Goal: Task Accomplishment & Management: Manage account settings

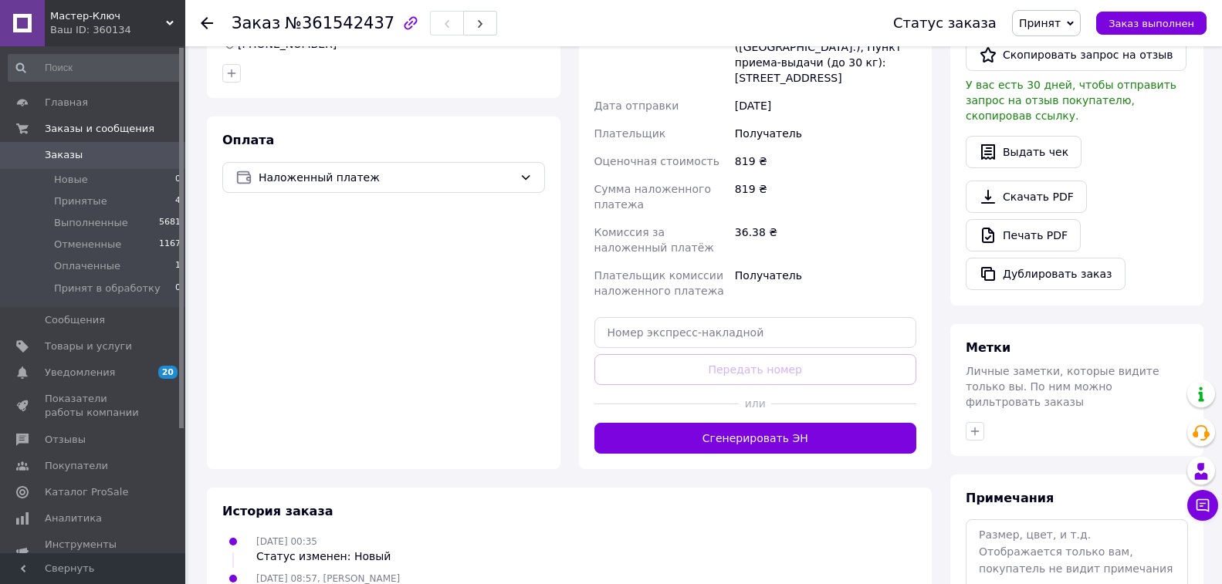
scroll to position [463, 0]
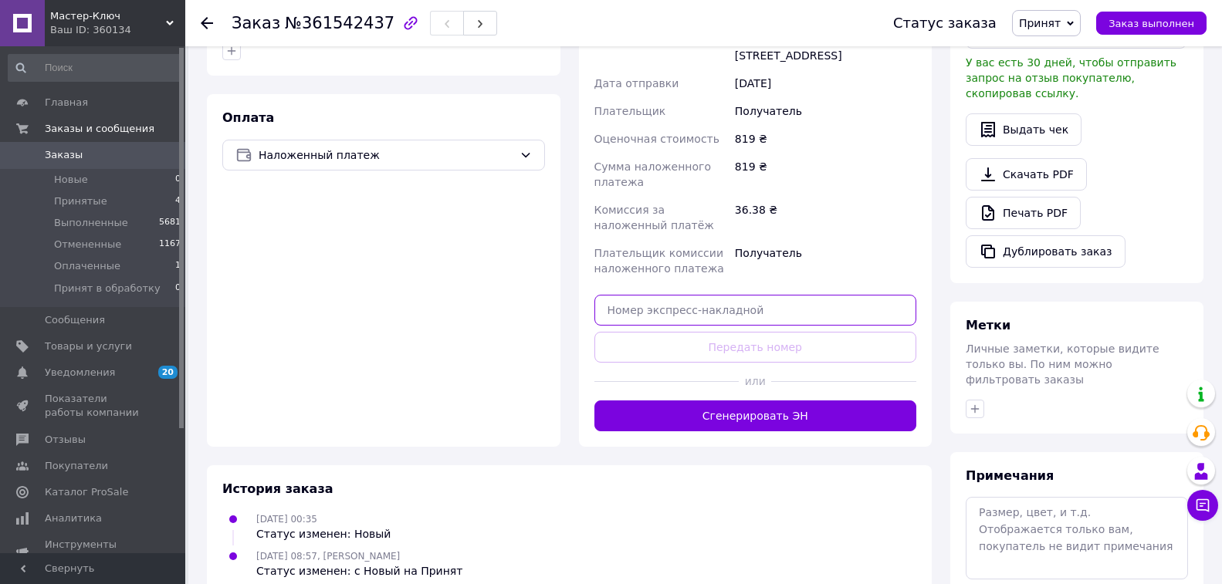
click at [644, 295] on input "text" at bounding box center [756, 310] width 323 height 31
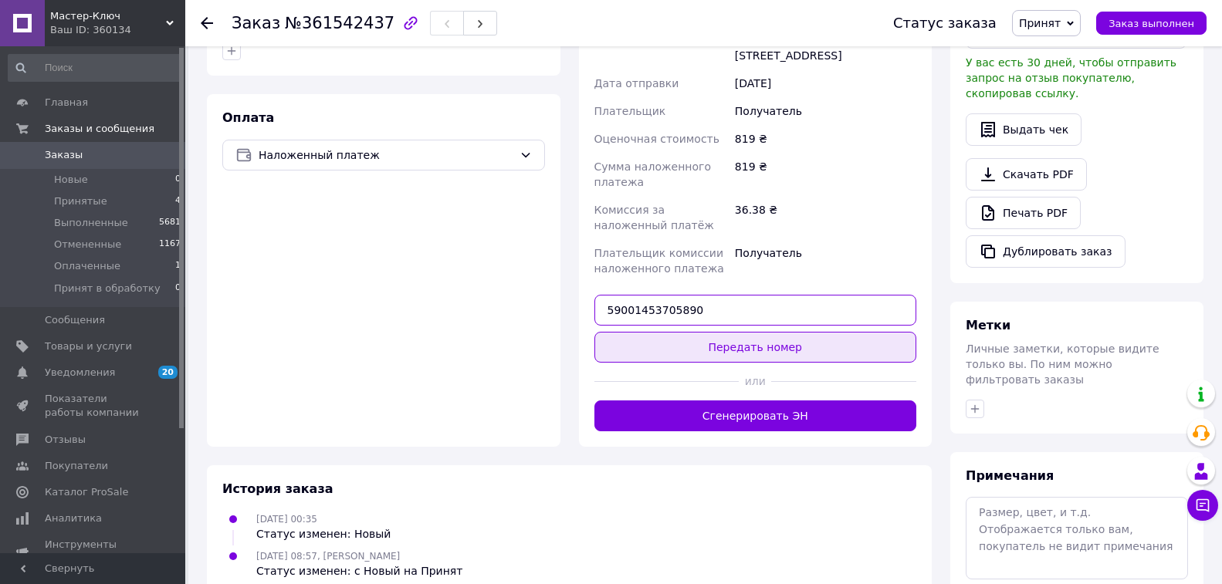
type input "59001453705890"
click at [757, 332] on button "Передать номер" at bounding box center [756, 347] width 323 height 31
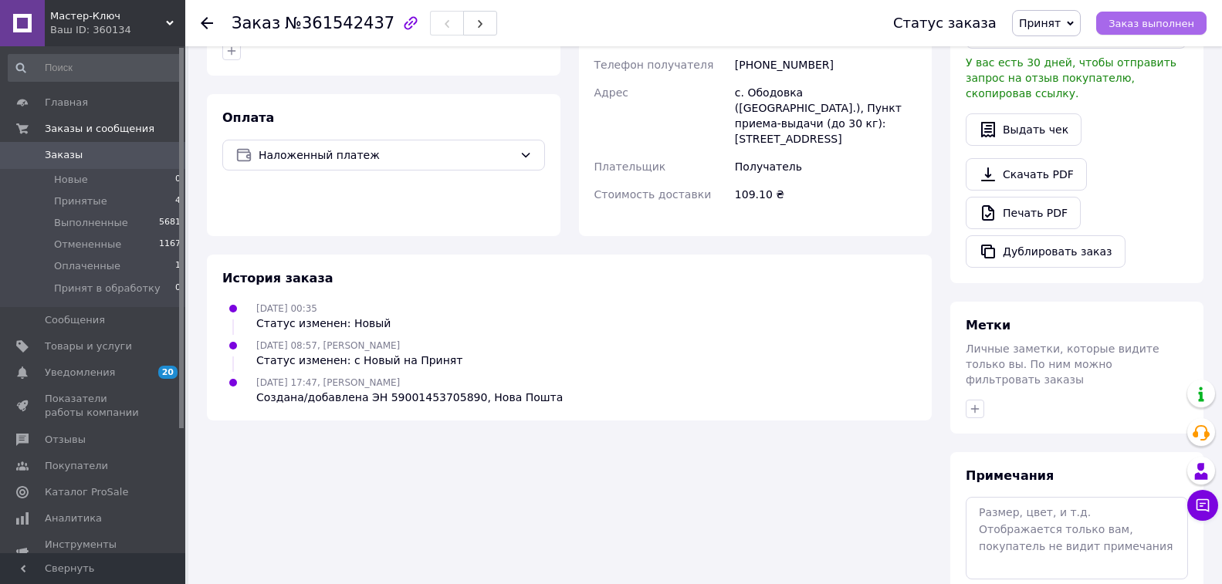
click at [1157, 25] on span "Заказ выполнен" at bounding box center [1152, 24] width 86 height 12
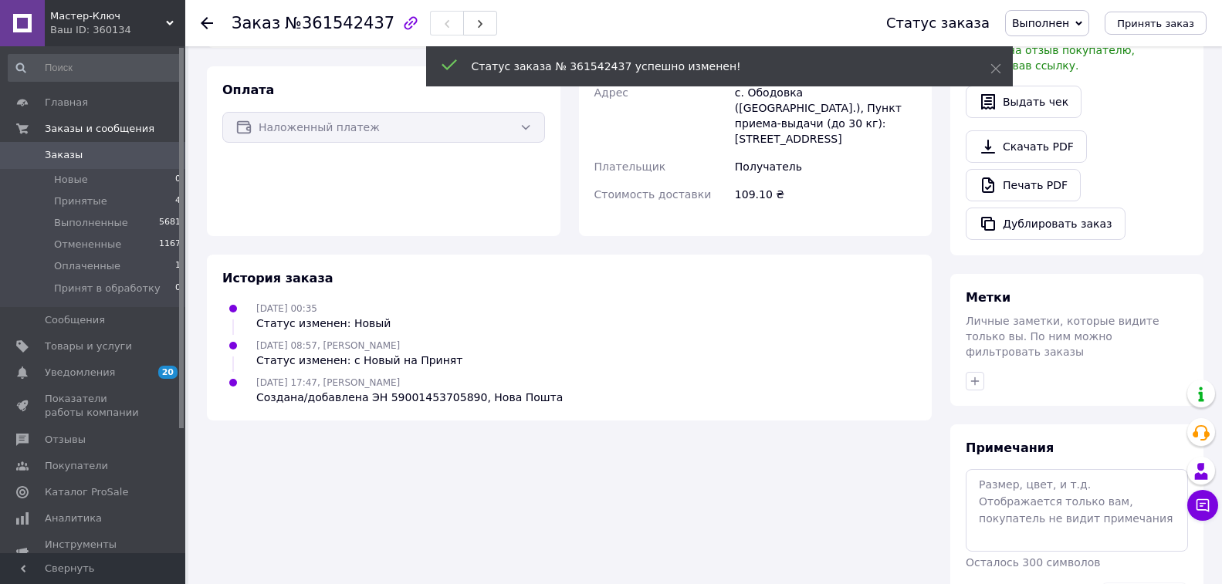
scroll to position [435, 0]
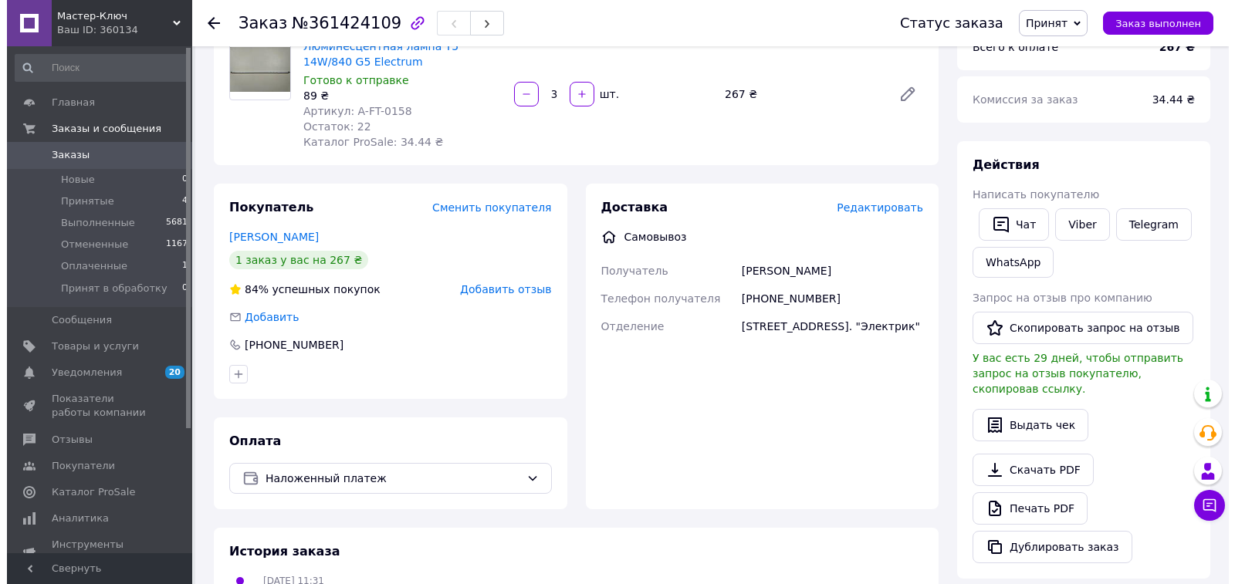
scroll to position [154, 0]
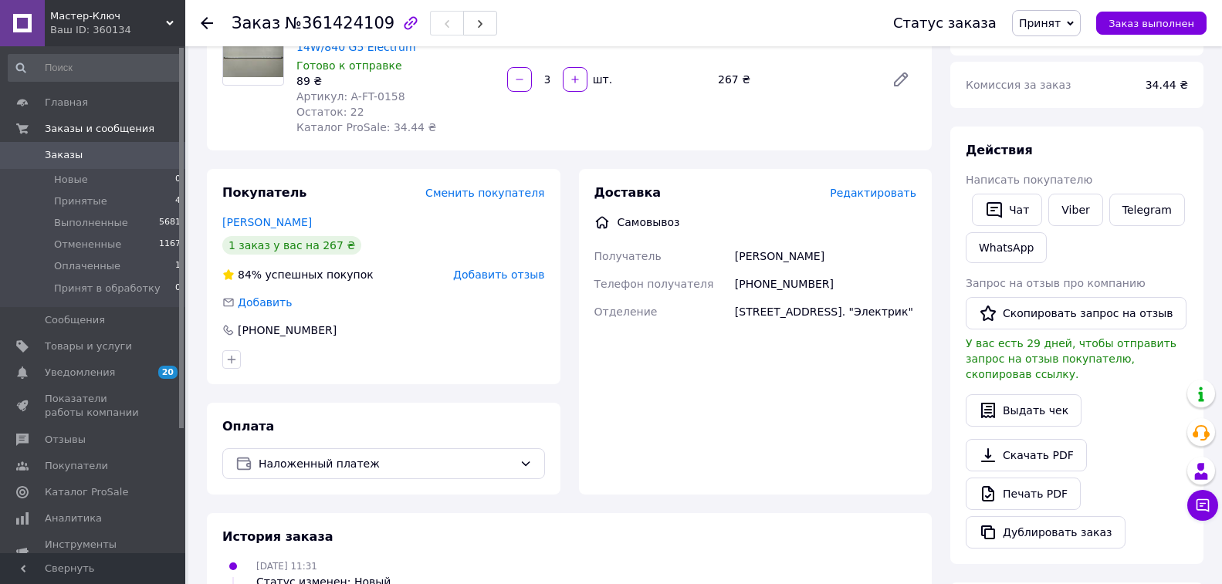
click at [887, 198] on span "Редактировать" at bounding box center [873, 193] width 86 height 12
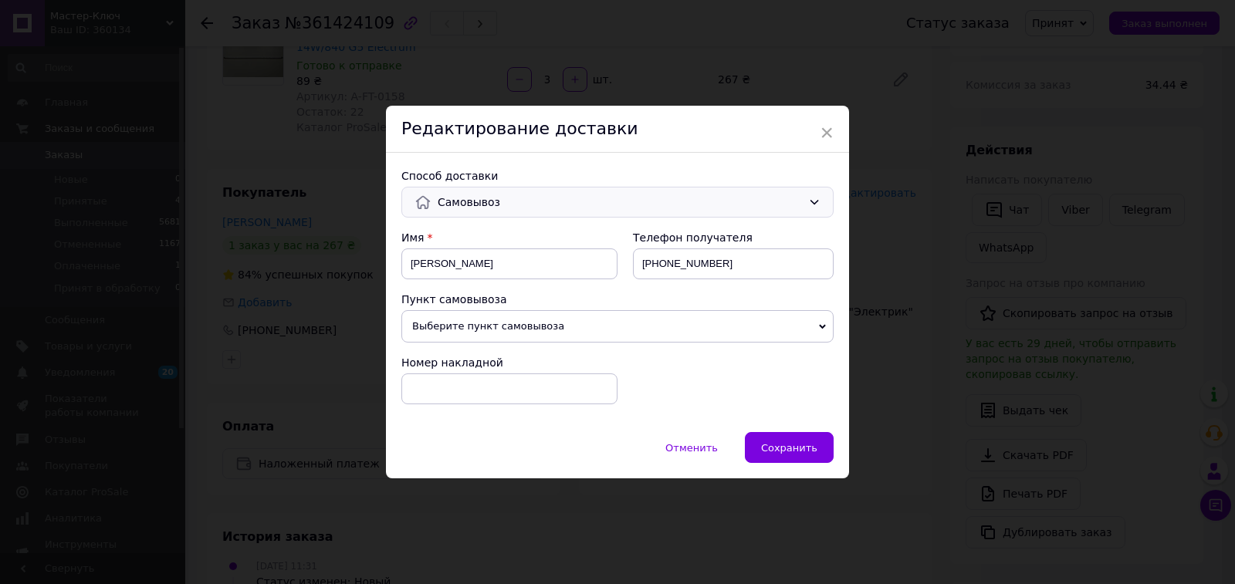
click at [816, 206] on icon at bounding box center [814, 202] width 12 height 12
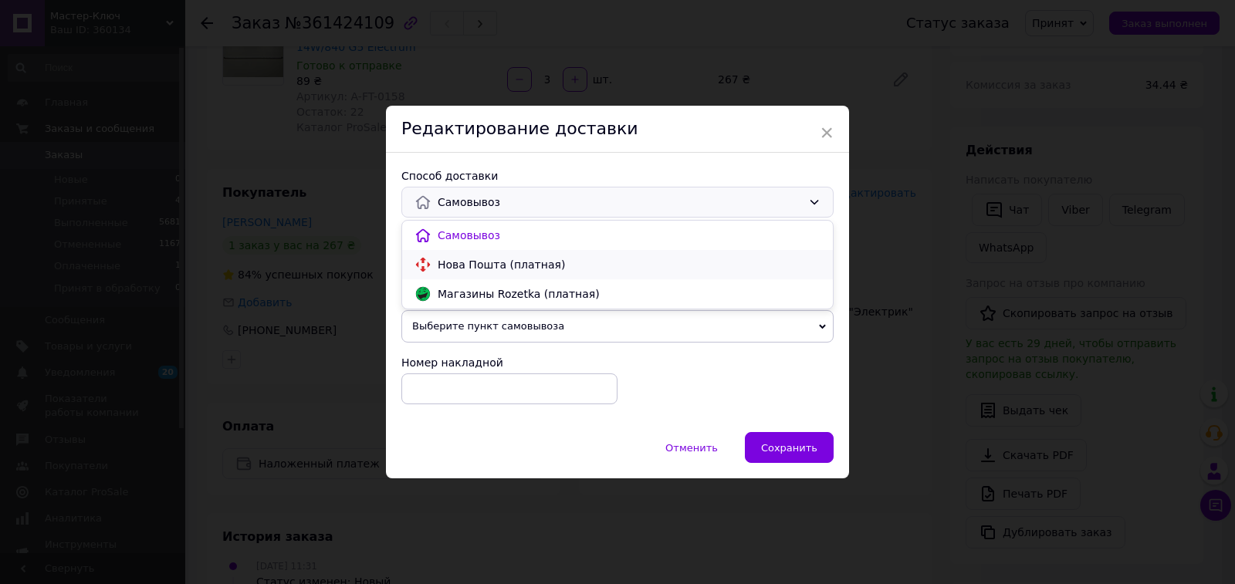
click at [669, 263] on span "Нова Пошта (платная)" at bounding box center [629, 264] width 383 height 15
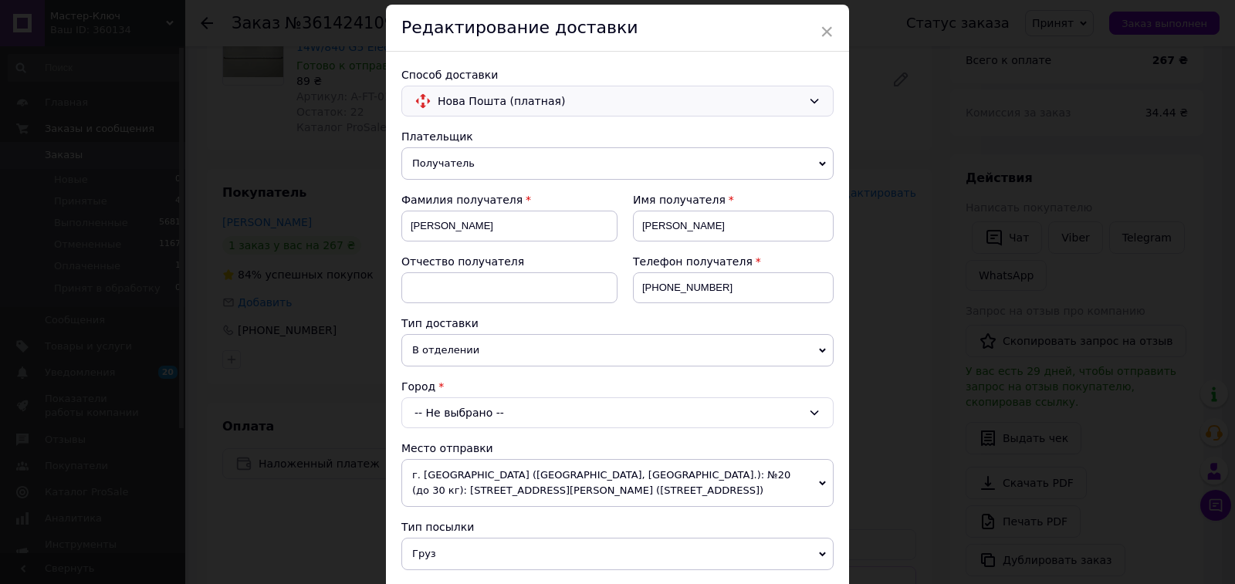
scroll to position [77, 0]
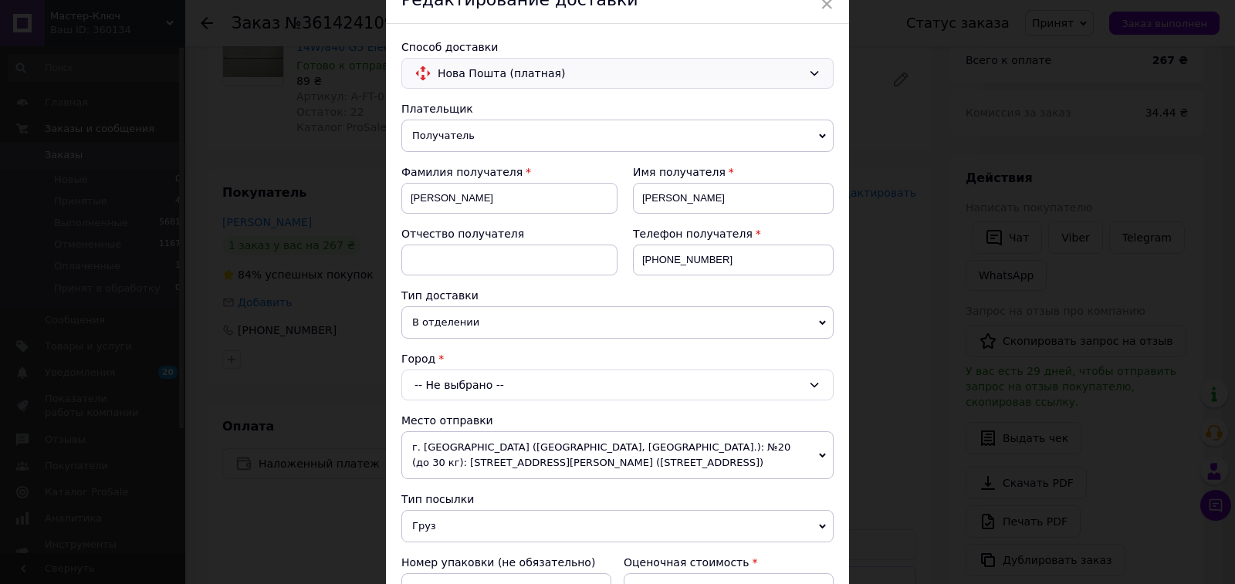
click at [487, 384] on div "-- Не выбрано --" at bounding box center [617, 385] width 432 height 31
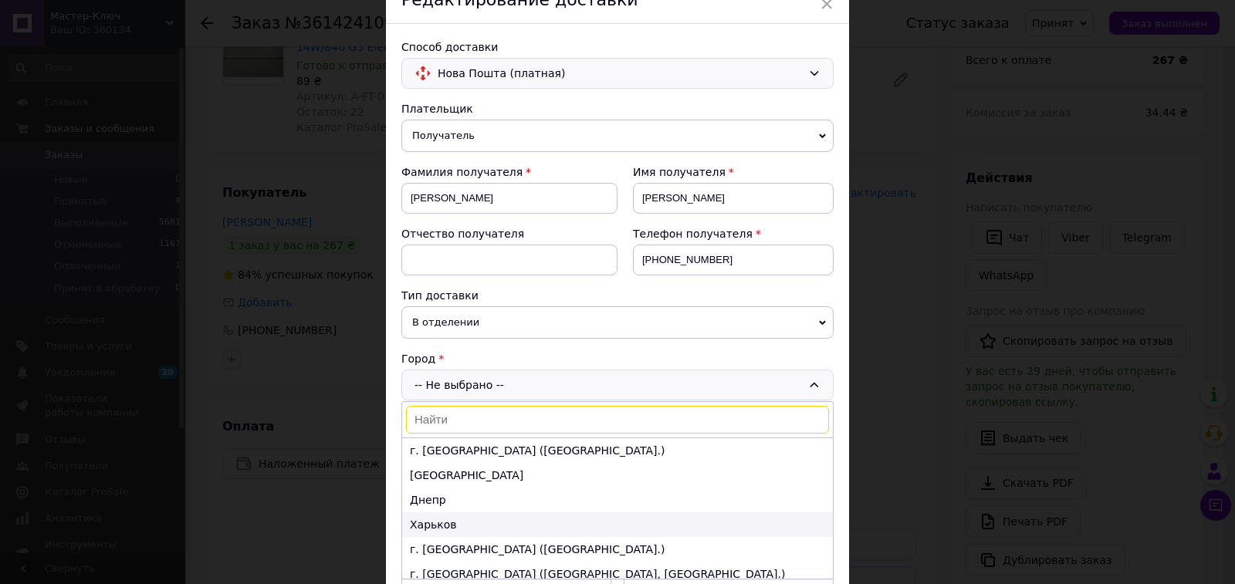
click at [432, 529] on li "Харьков" at bounding box center [617, 525] width 431 height 25
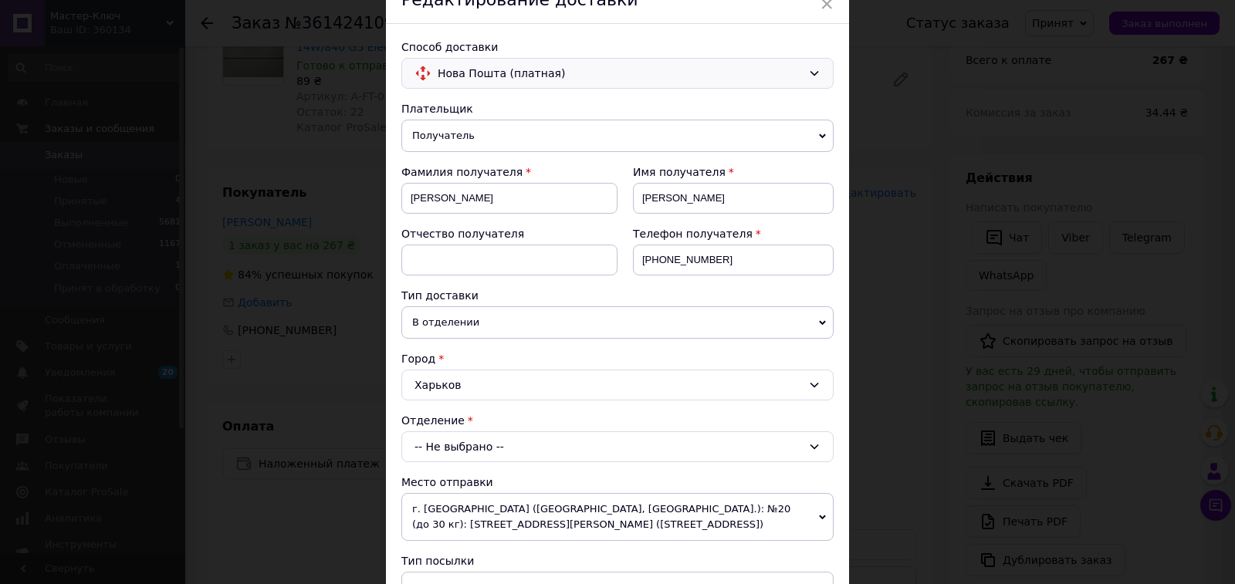
click at [475, 321] on span "В отделении" at bounding box center [617, 323] width 432 height 32
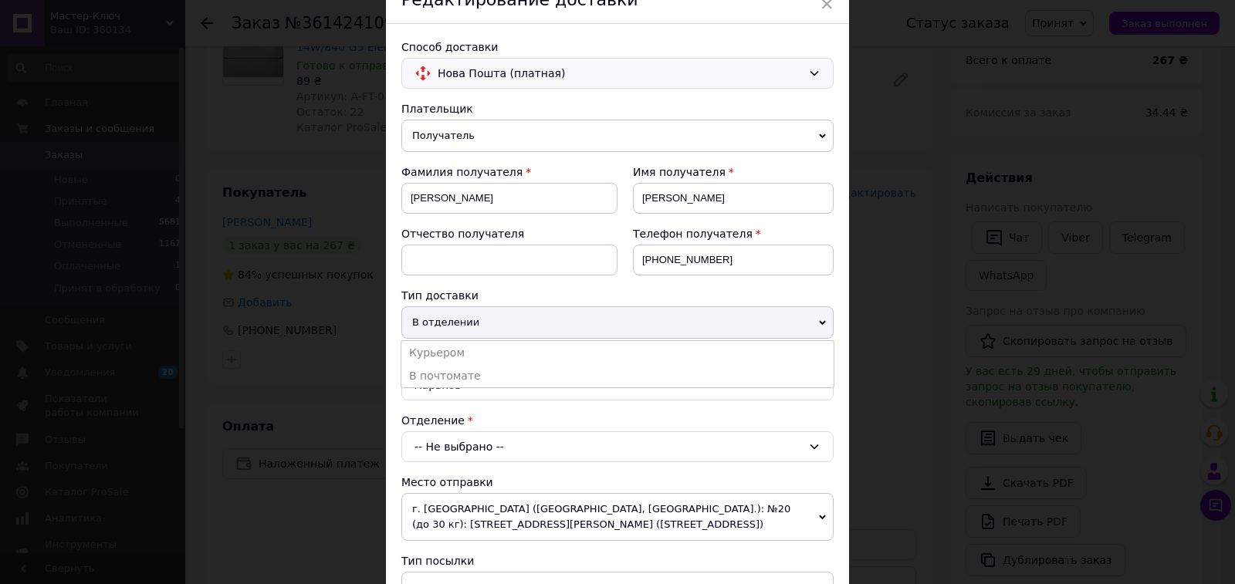
click at [493, 323] on span "В отделении" at bounding box center [617, 323] width 432 height 32
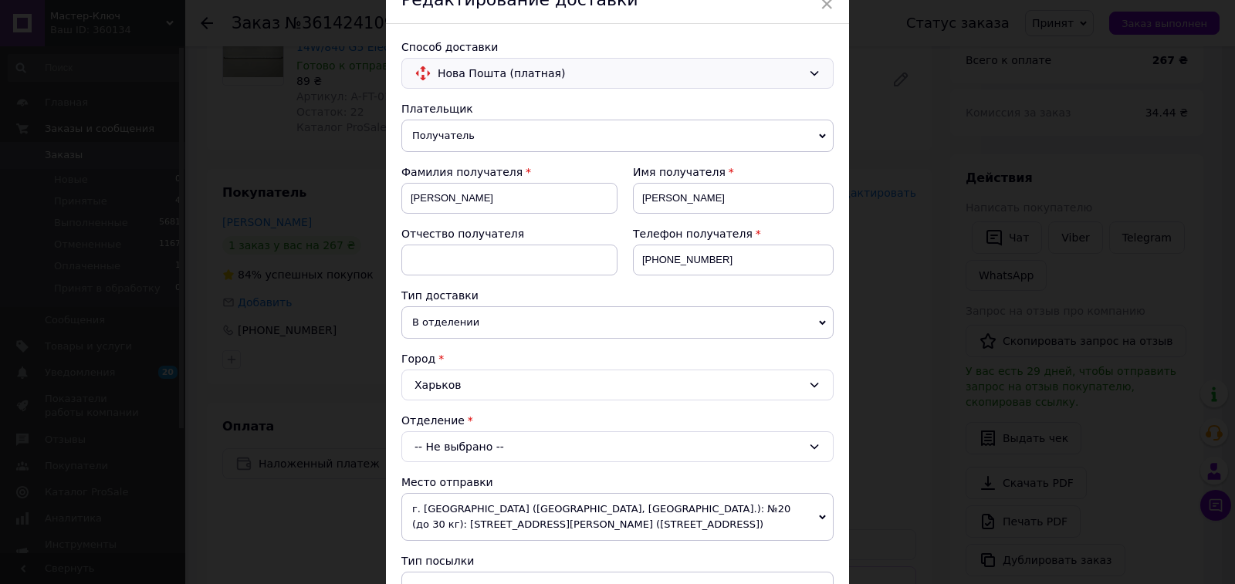
scroll to position [154, 0]
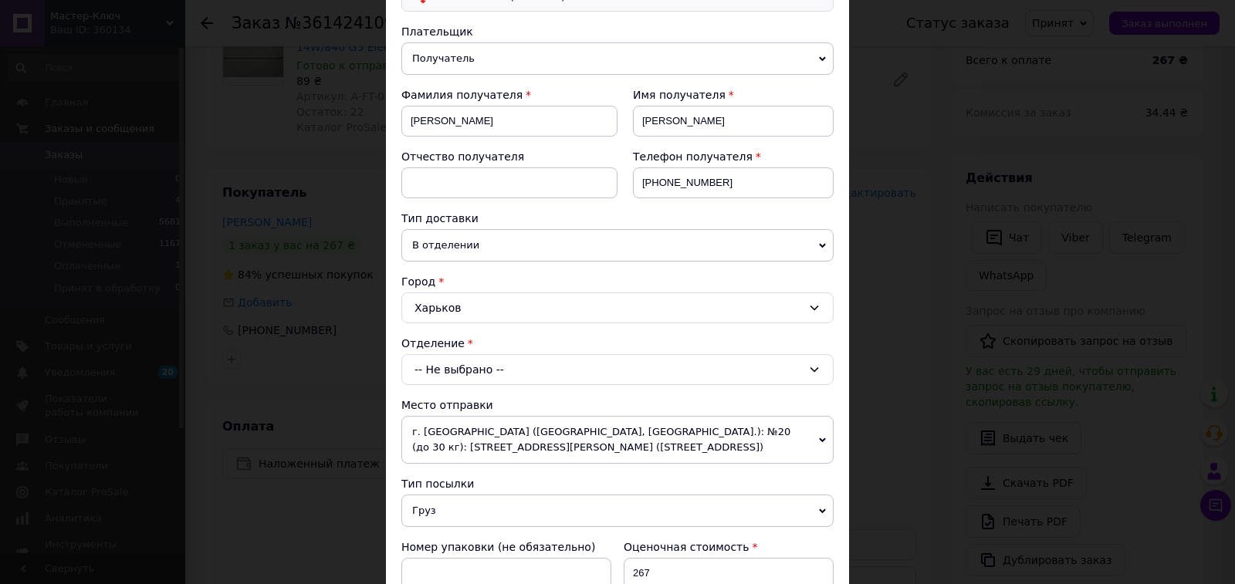
click at [469, 364] on div "-- Не выбрано --" at bounding box center [617, 369] width 432 height 31
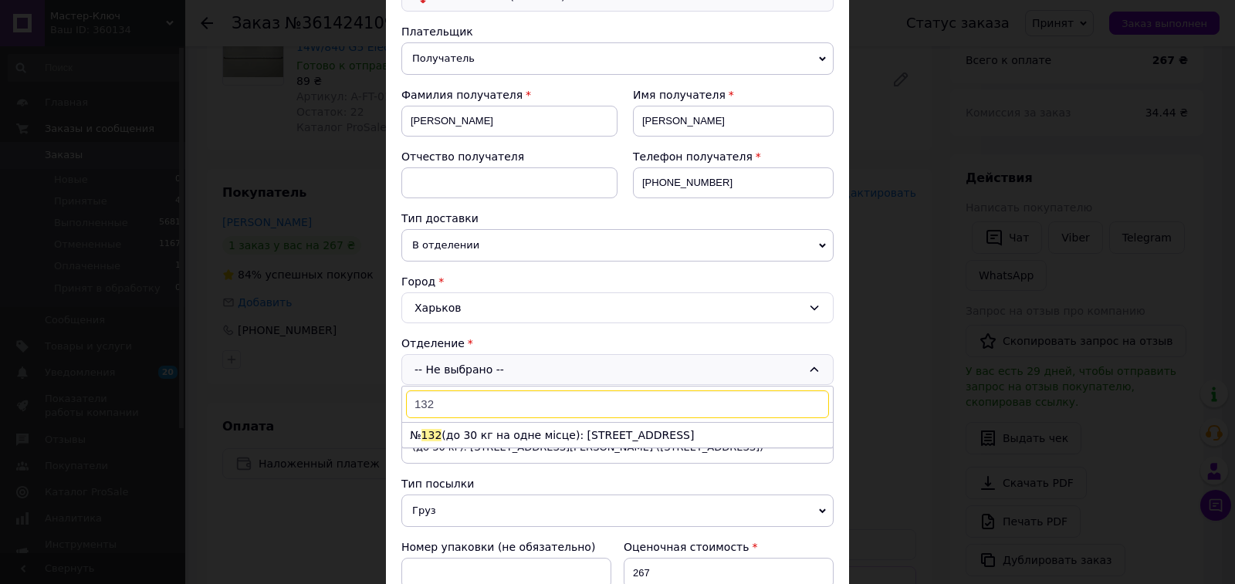
type input "132"
click at [596, 277] on div "Город" at bounding box center [617, 281] width 432 height 15
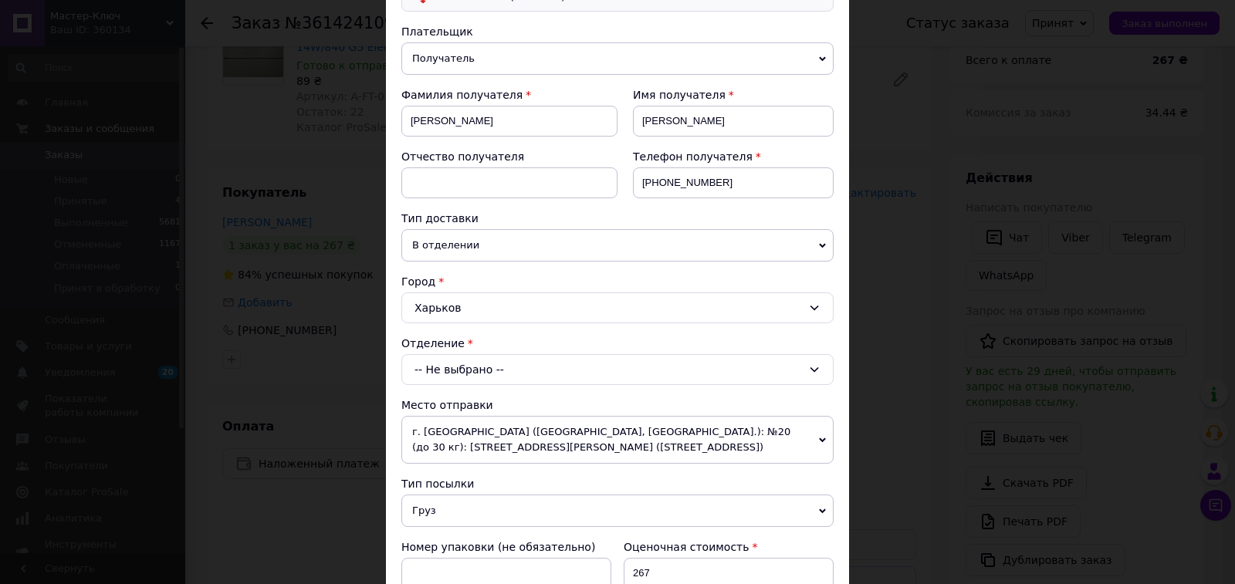
click at [821, 443] on icon at bounding box center [822, 440] width 7 height 7
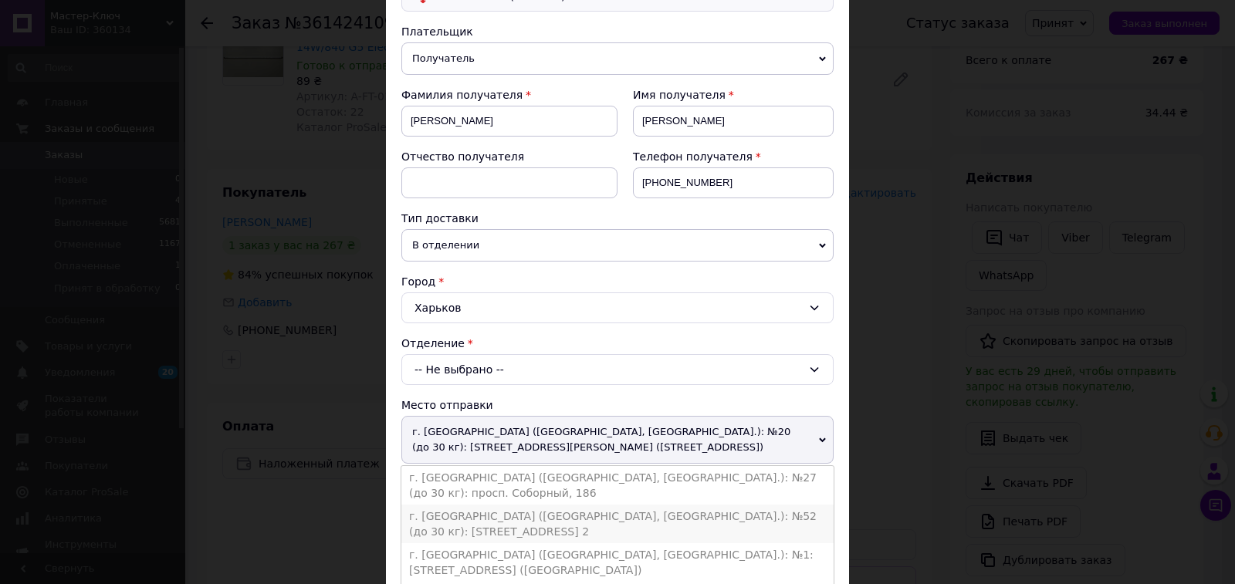
click at [733, 518] on li "г. Запорожье (Запорожская обл., Запорожский р-н.): №52 (до 30 кг): ул. Победы, …" at bounding box center [617, 524] width 432 height 39
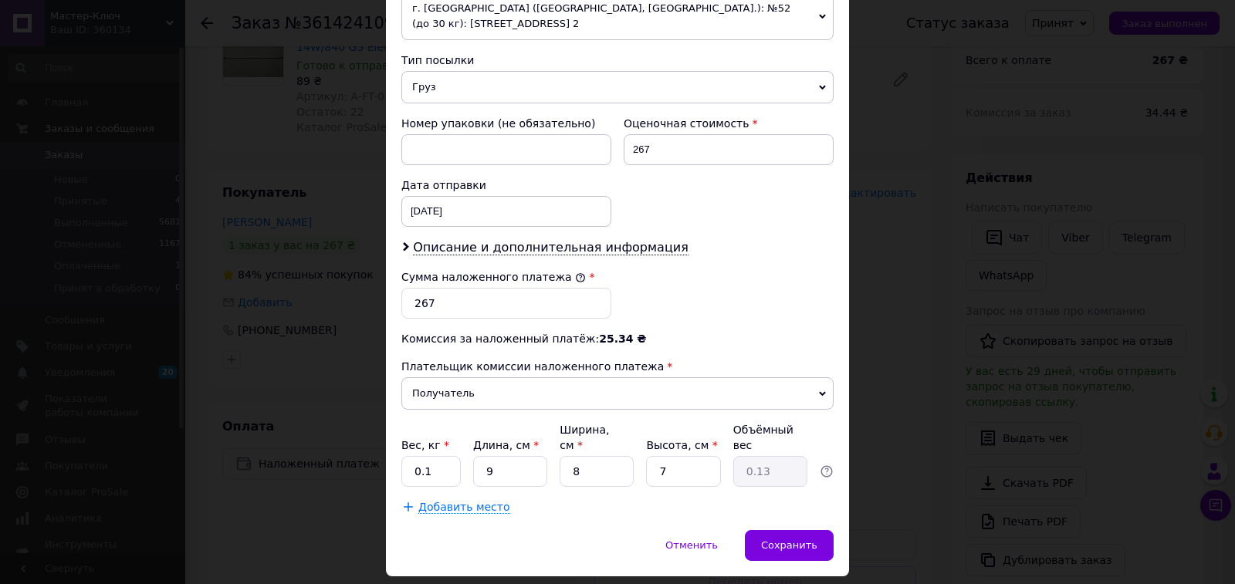
scroll to position [609, 0]
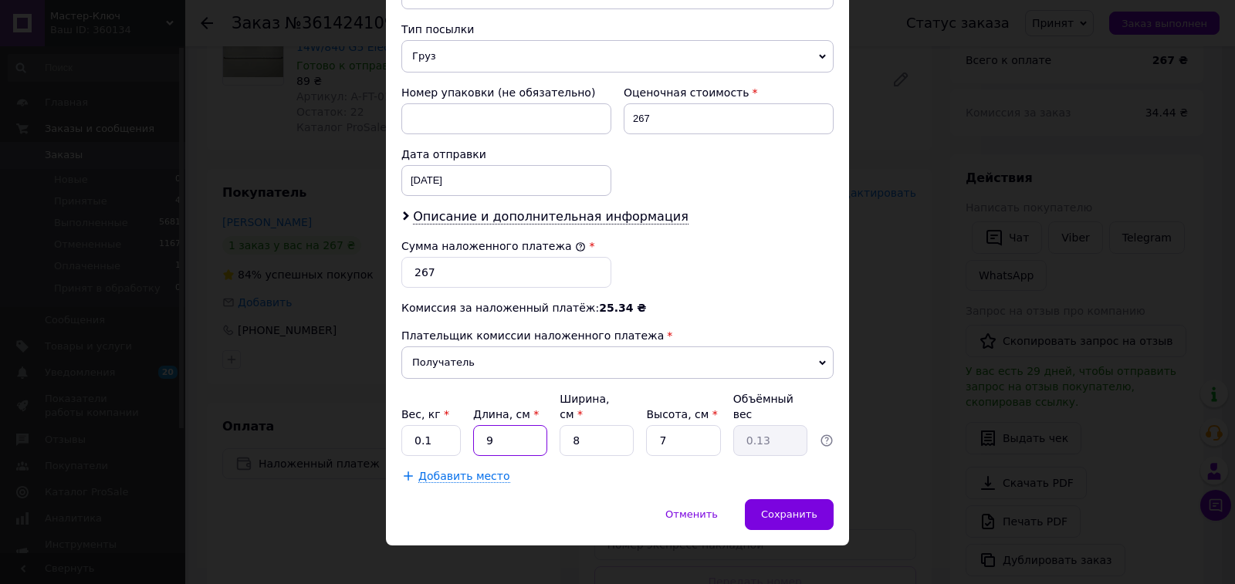
click at [505, 429] on input "9" at bounding box center [510, 440] width 74 height 31
type input "4"
type input "0.1"
type input "45"
type input "0.63"
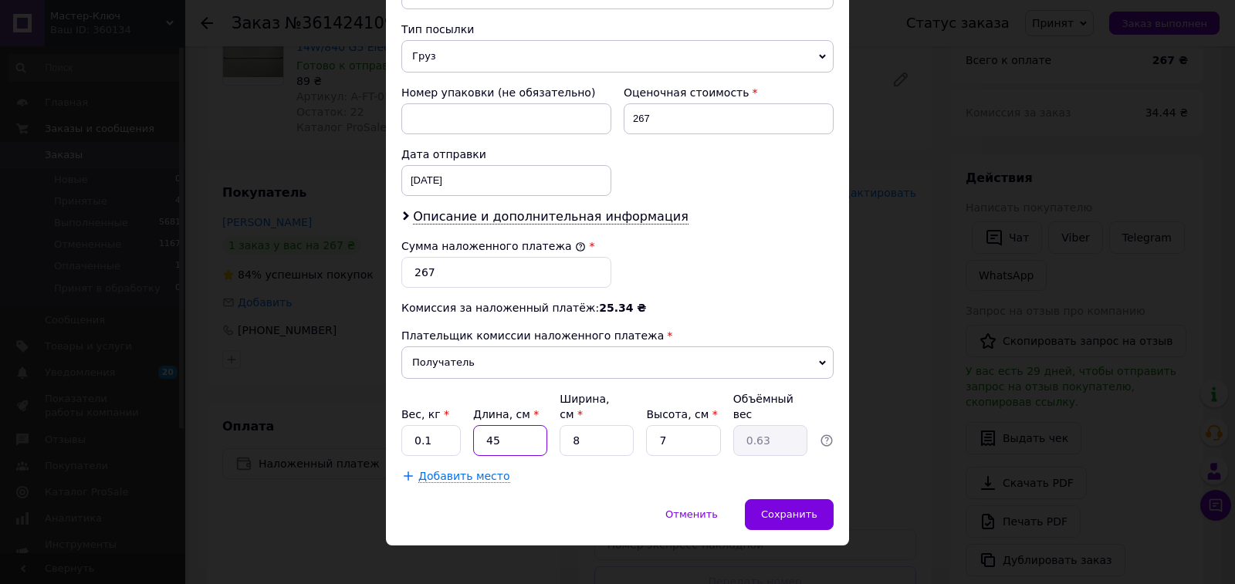
type input "4"
type input "0.1"
type input "6"
type input "0.1"
type input "60"
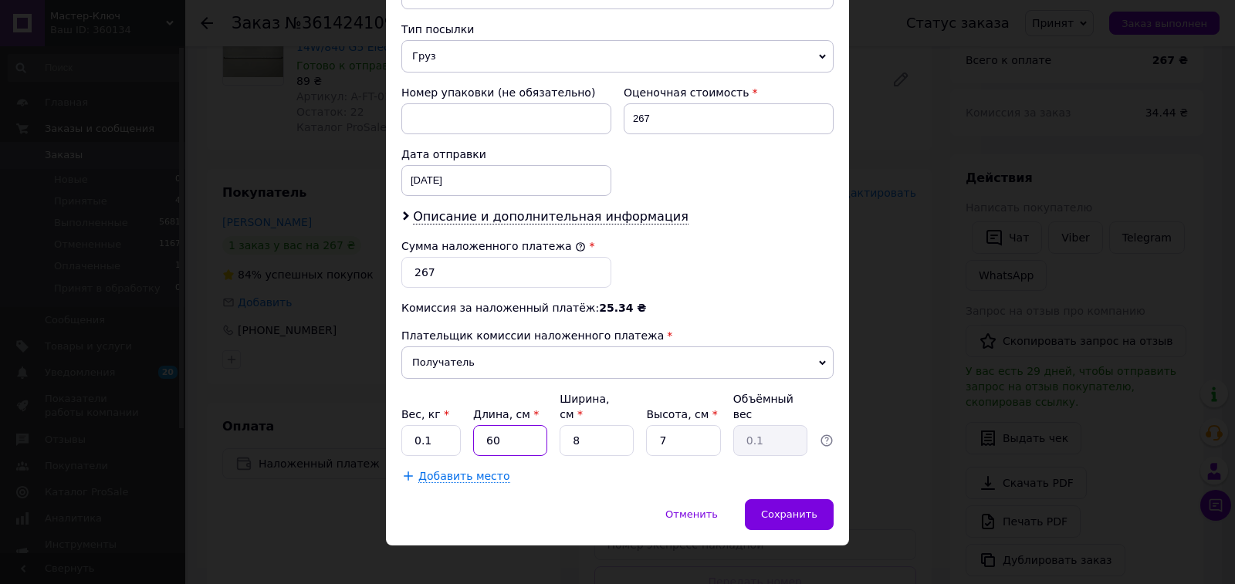
type input "0.84"
type input "60"
click at [432, 425] on input "0.1" at bounding box center [430, 440] width 59 height 31
type input "0"
type input "1"
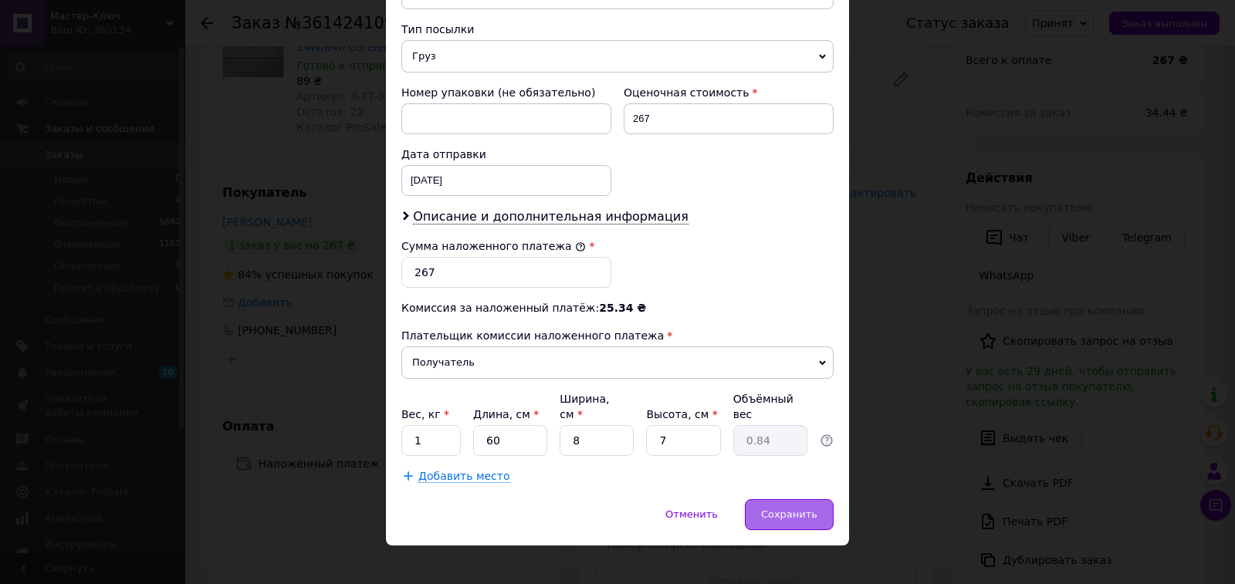
click at [788, 509] on span "Сохранить" at bounding box center [789, 515] width 56 height 12
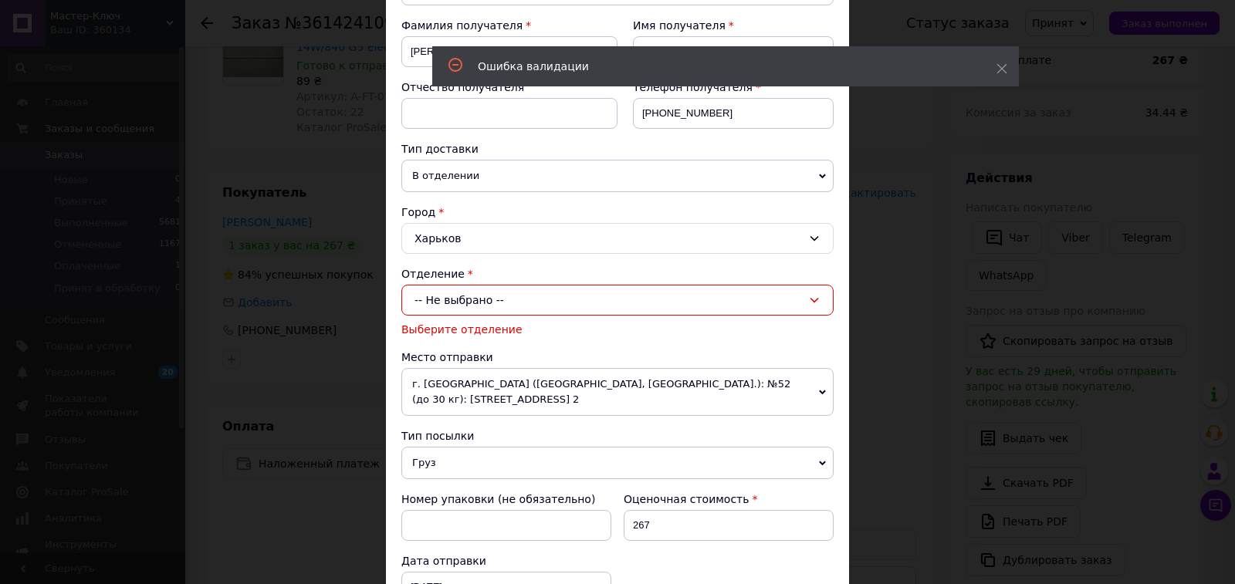
scroll to position [168, 0]
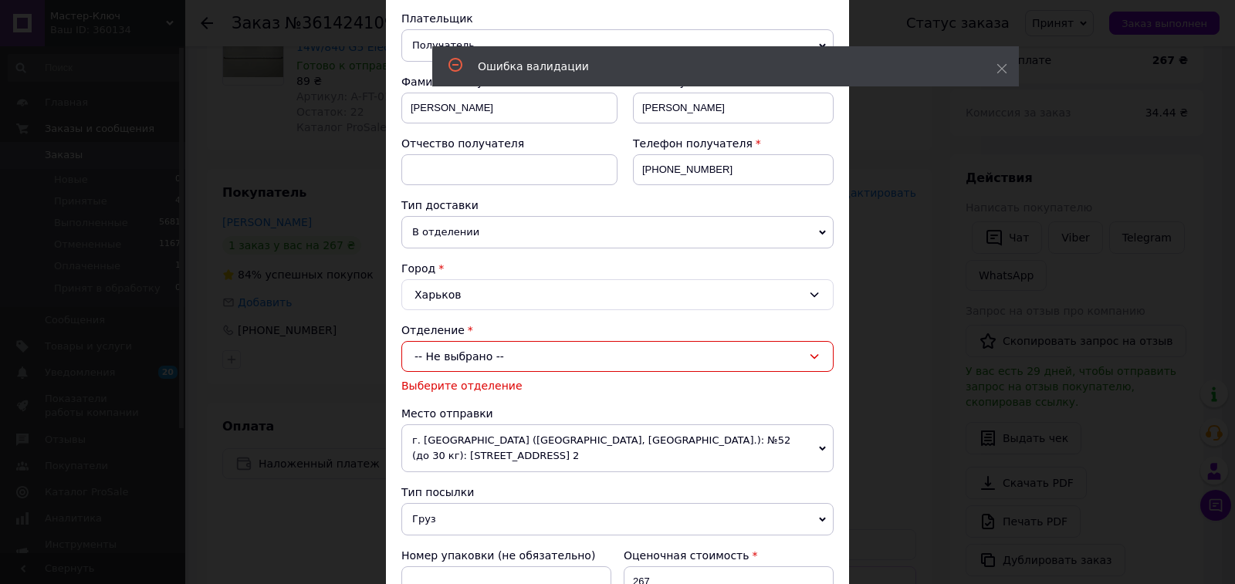
click at [510, 358] on div "-- Не выбрано --" at bounding box center [617, 356] width 432 height 31
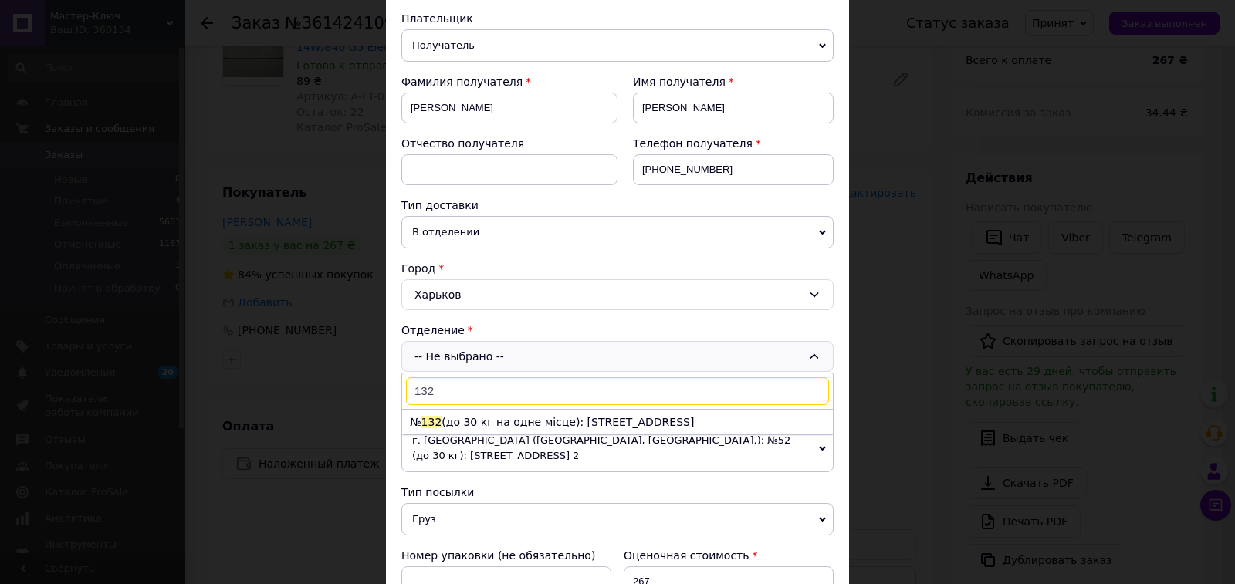
scroll to position [0, 0]
type input "132"
click at [495, 422] on li "№ 132 (до 30 кг на одне місце): ул. Зерновая, 51-А" at bounding box center [617, 422] width 431 height 25
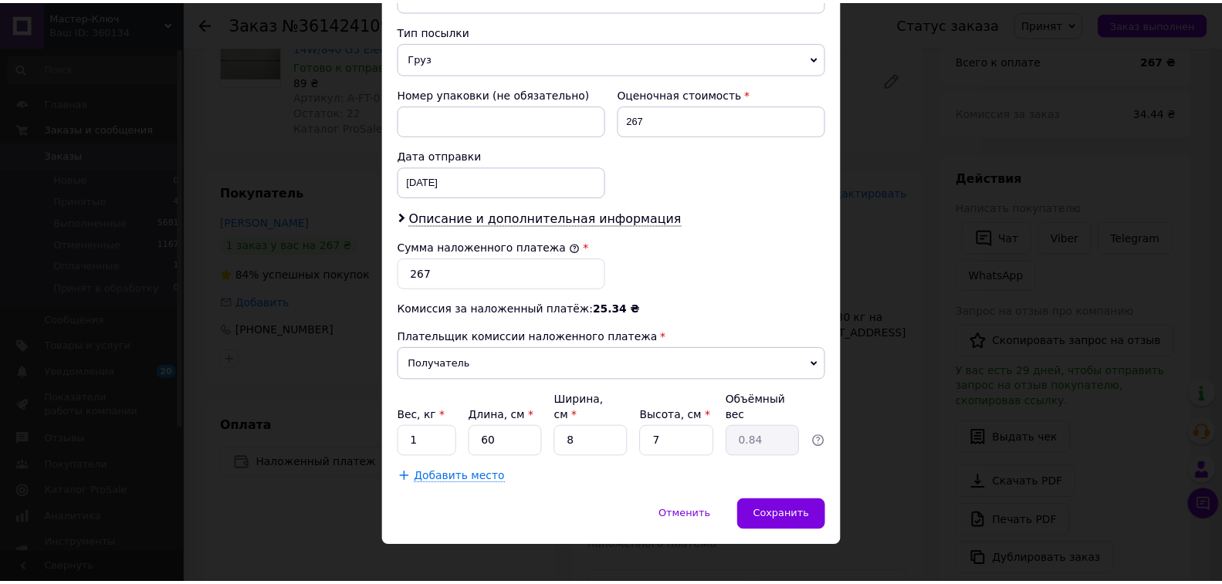
scroll to position [609, 0]
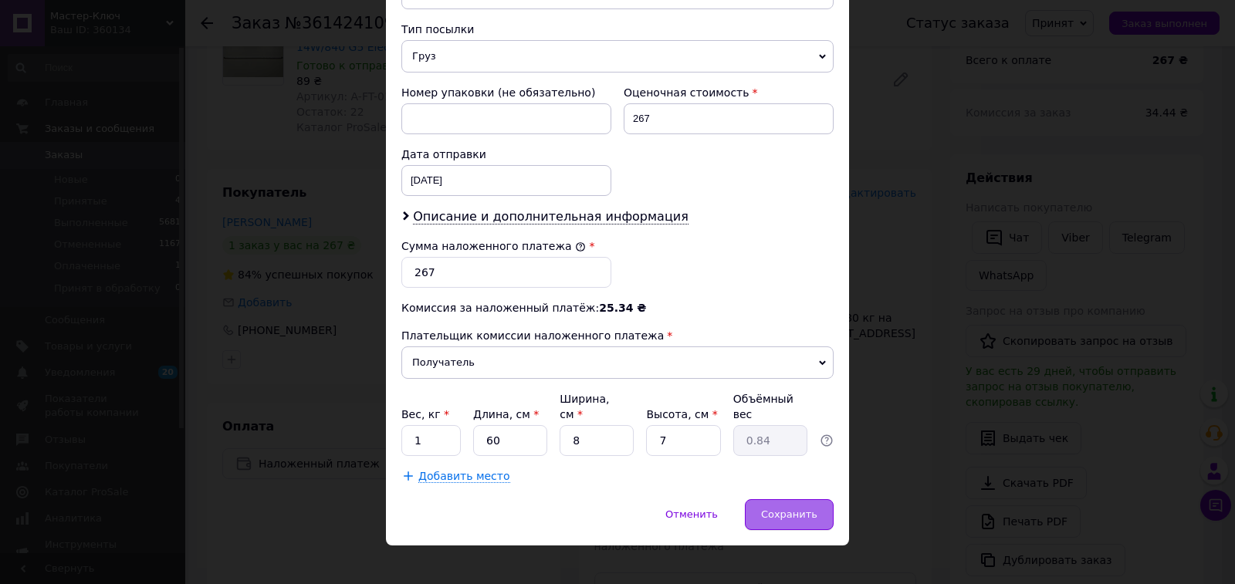
click at [792, 509] on span "Сохранить" at bounding box center [789, 515] width 56 height 12
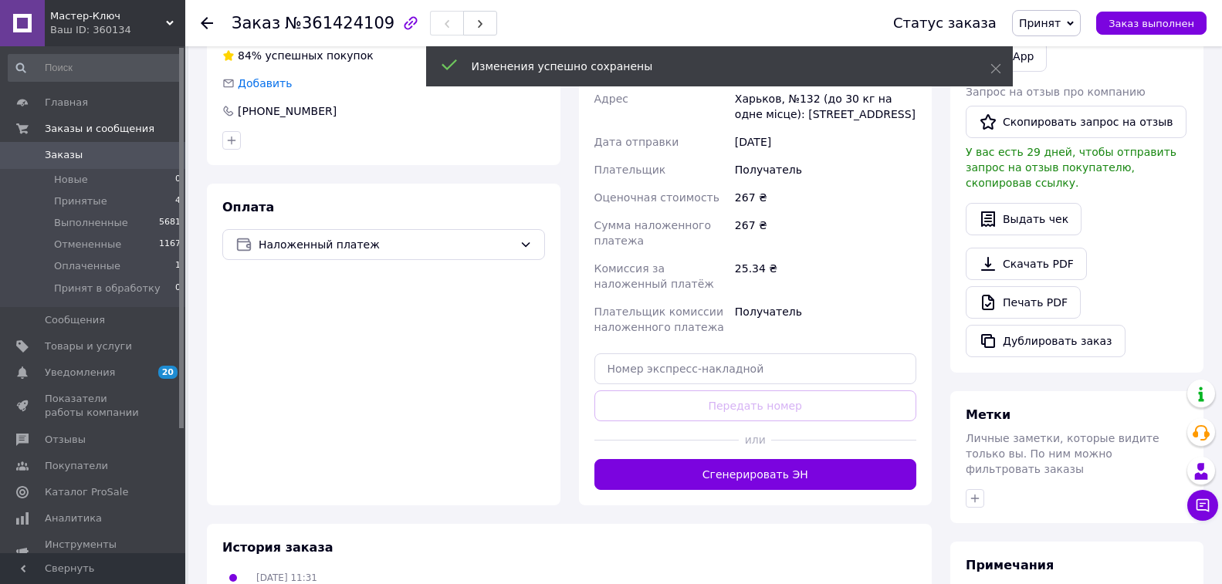
scroll to position [463, 0]
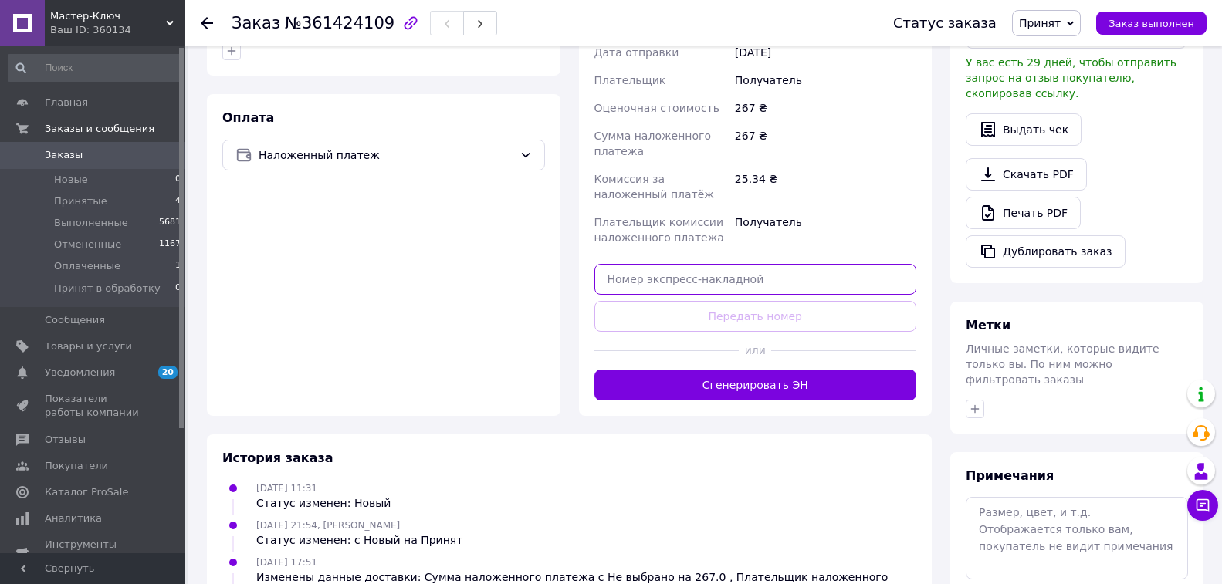
click at [670, 279] on input "text" at bounding box center [756, 279] width 323 height 31
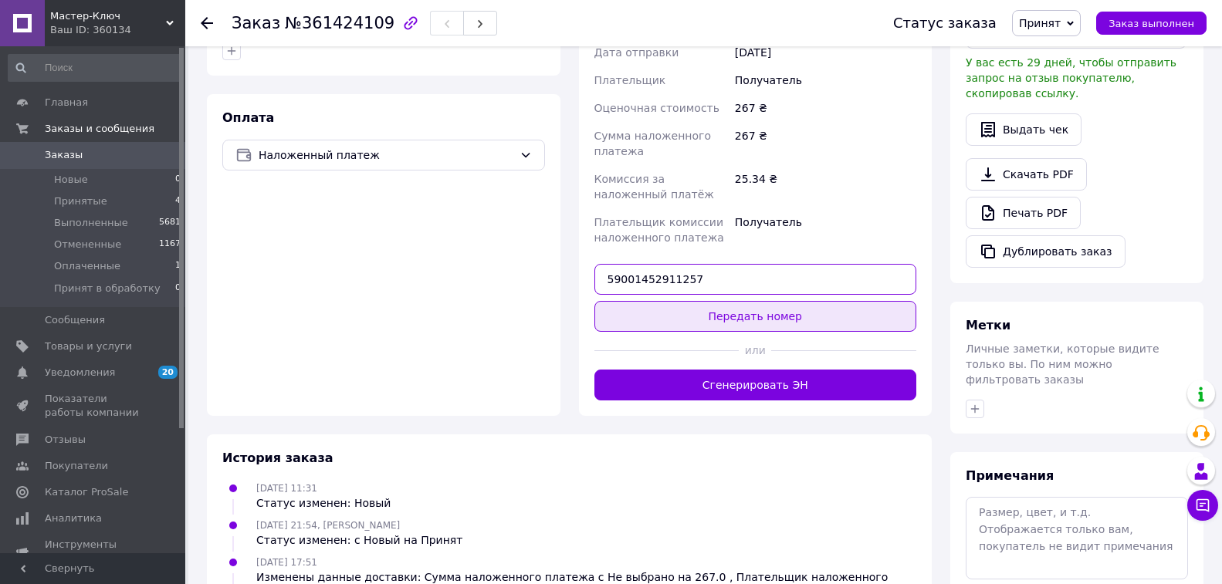
type input "59001452911257"
click at [752, 315] on button "Передать номер" at bounding box center [756, 316] width 323 height 31
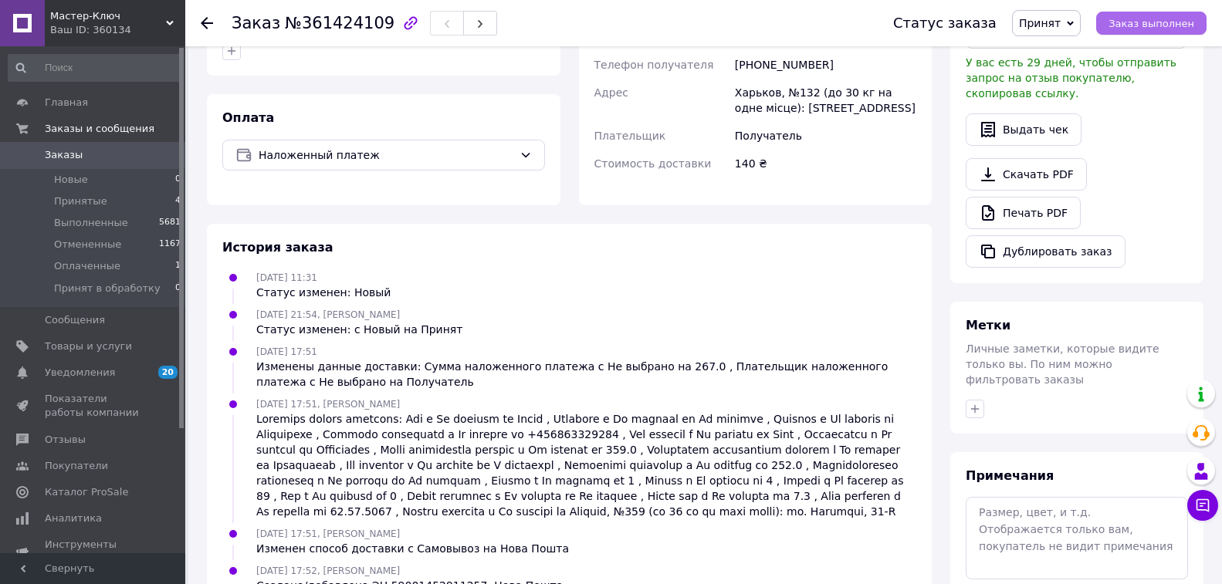
click at [1162, 25] on span "Заказ выполнен" at bounding box center [1152, 24] width 86 height 12
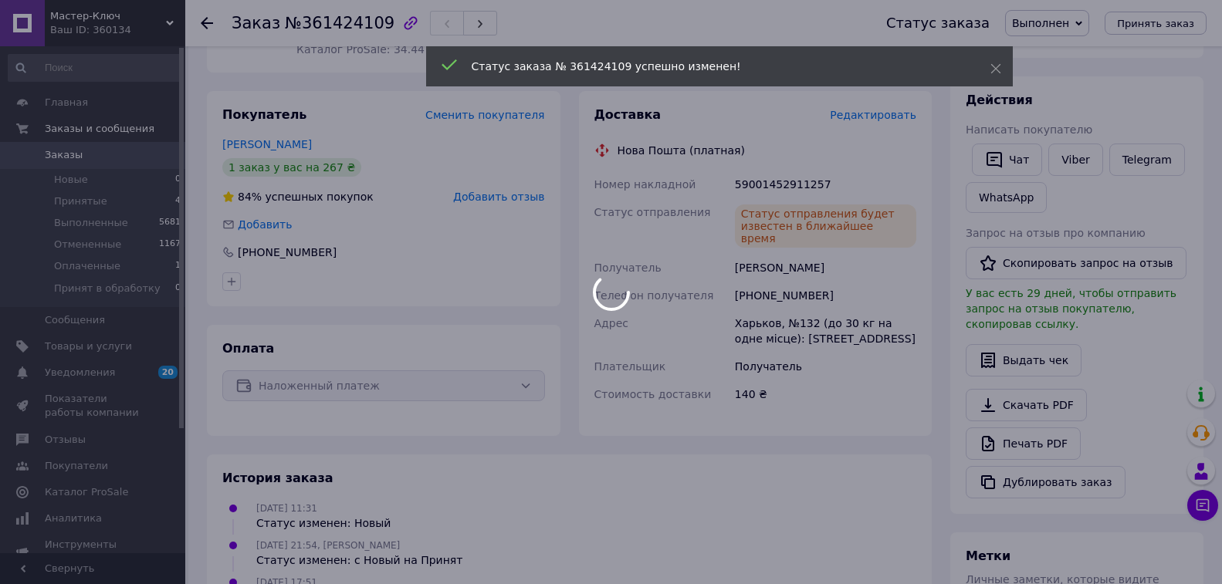
scroll to position [232, 0]
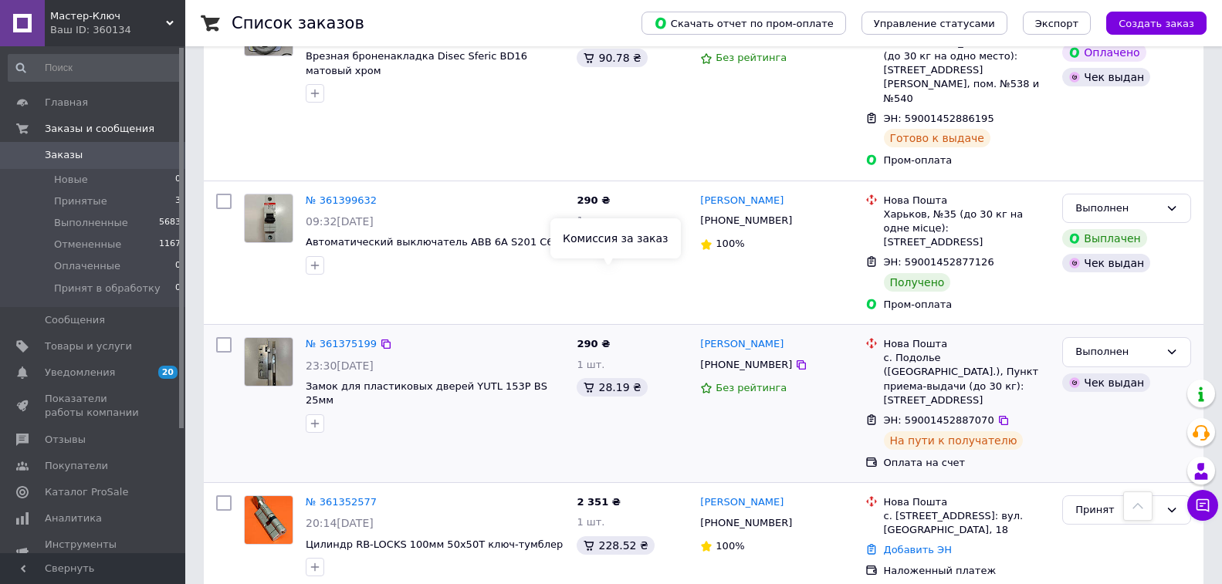
scroll to position [926, 0]
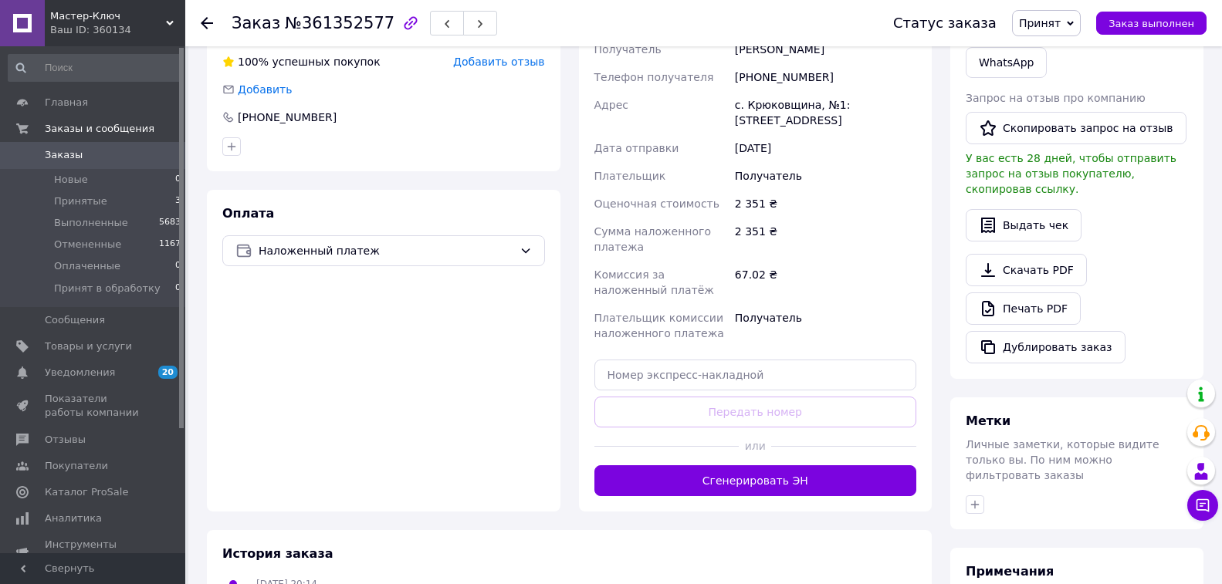
scroll to position [386, 0]
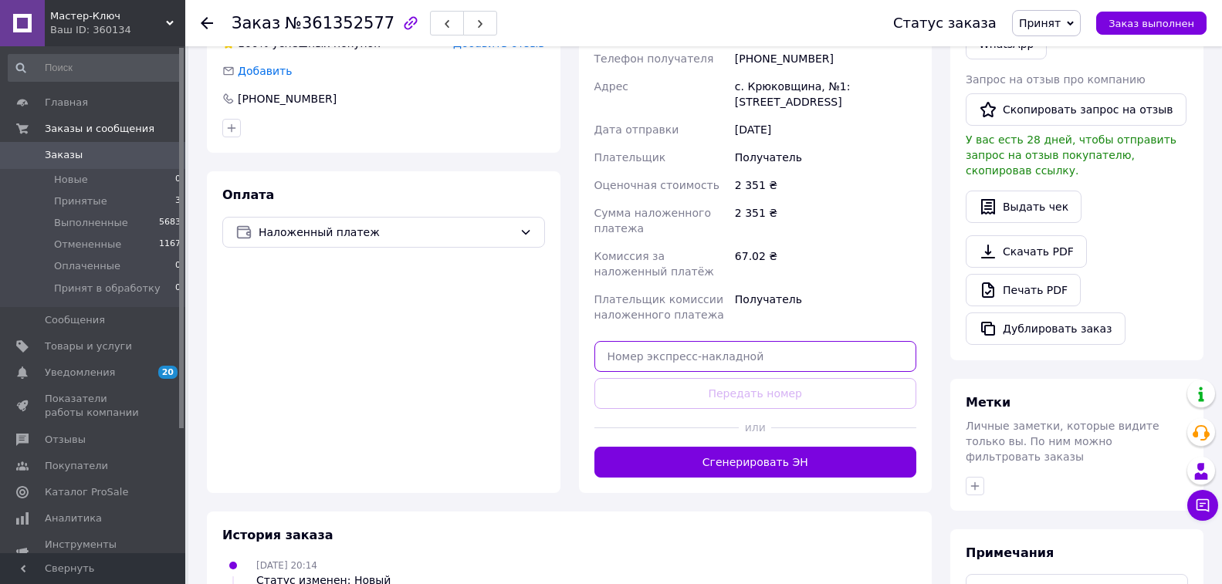
click at [635, 355] on input "text" at bounding box center [756, 356] width 323 height 31
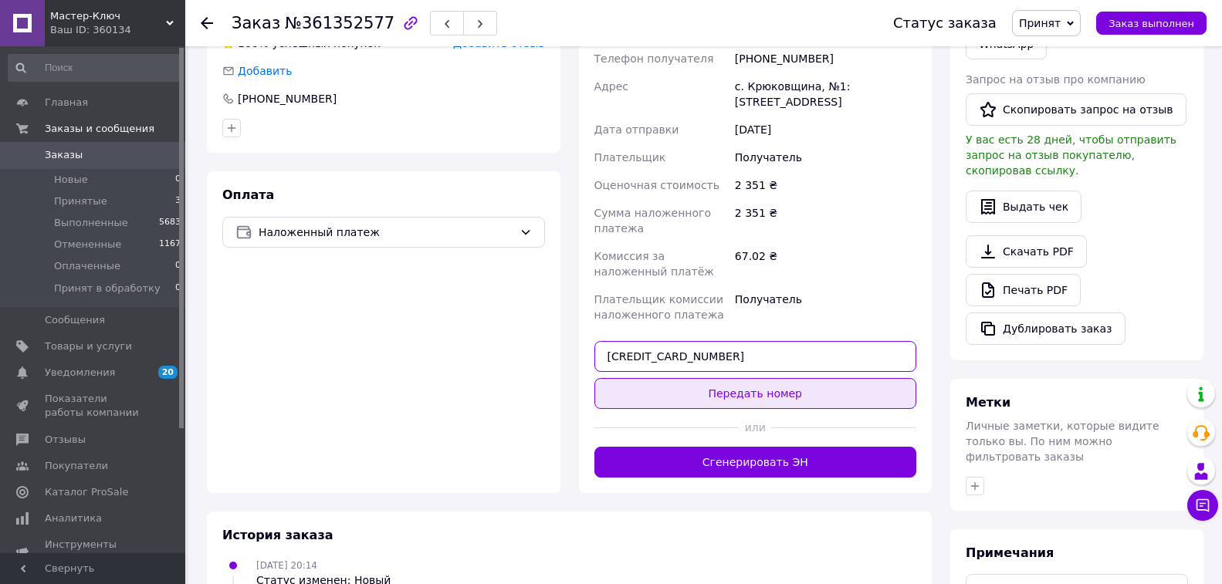
type input "[CREDIT_CARD_NUMBER]"
click at [739, 399] on button "Передать номер" at bounding box center [756, 393] width 323 height 31
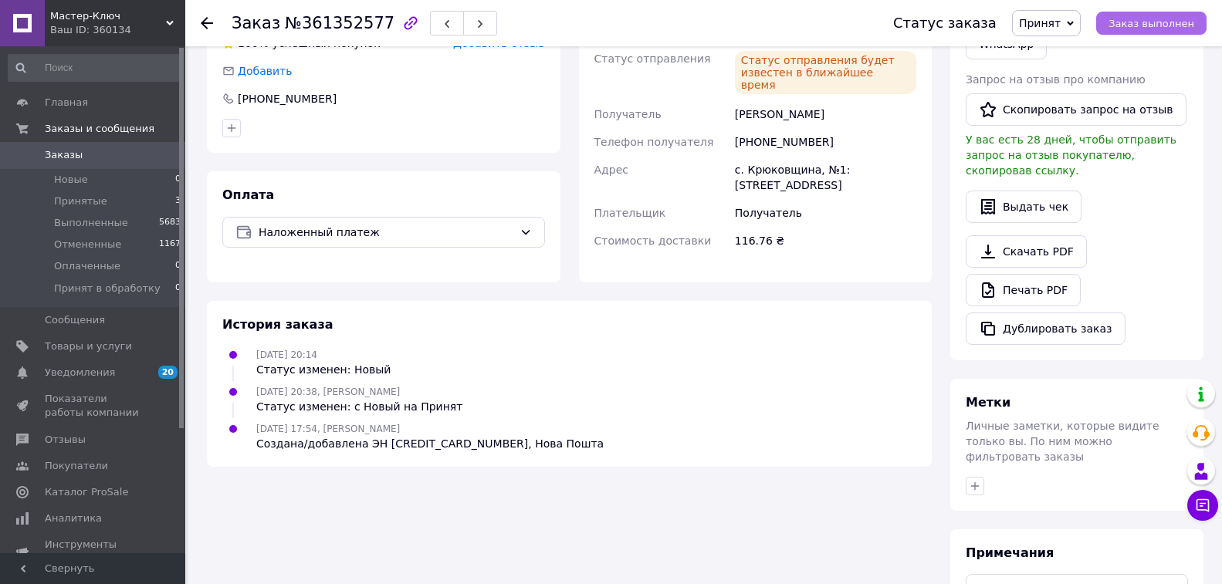
click at [1134, 18] on span "Заказ выполнен" at bounding box center [1152, 24] width 86 height 12
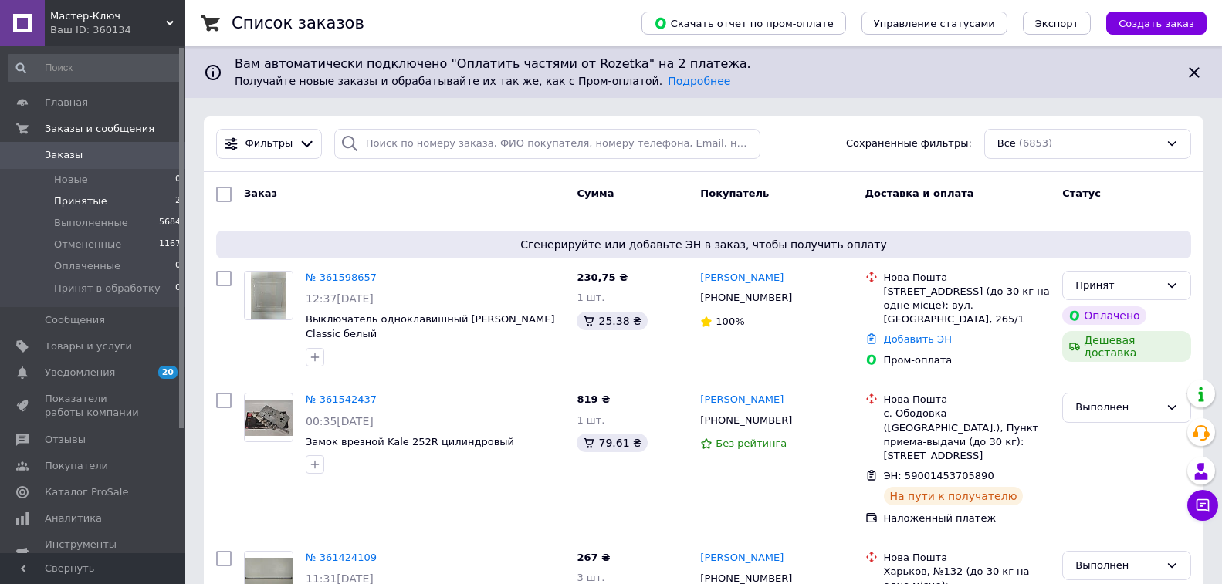
click at [85, 204] on span "Принятые" at bounding box center [80, 202] width 53 height 14
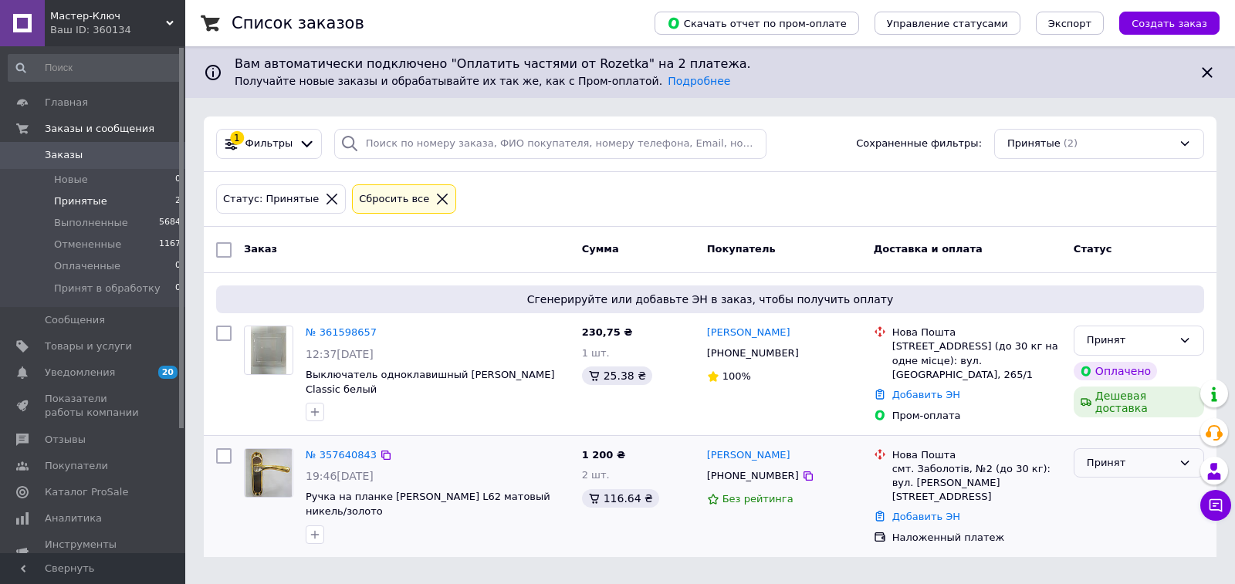
click at [1185, 462] on icon at bounding box center [1185, 463] width 12 height 12
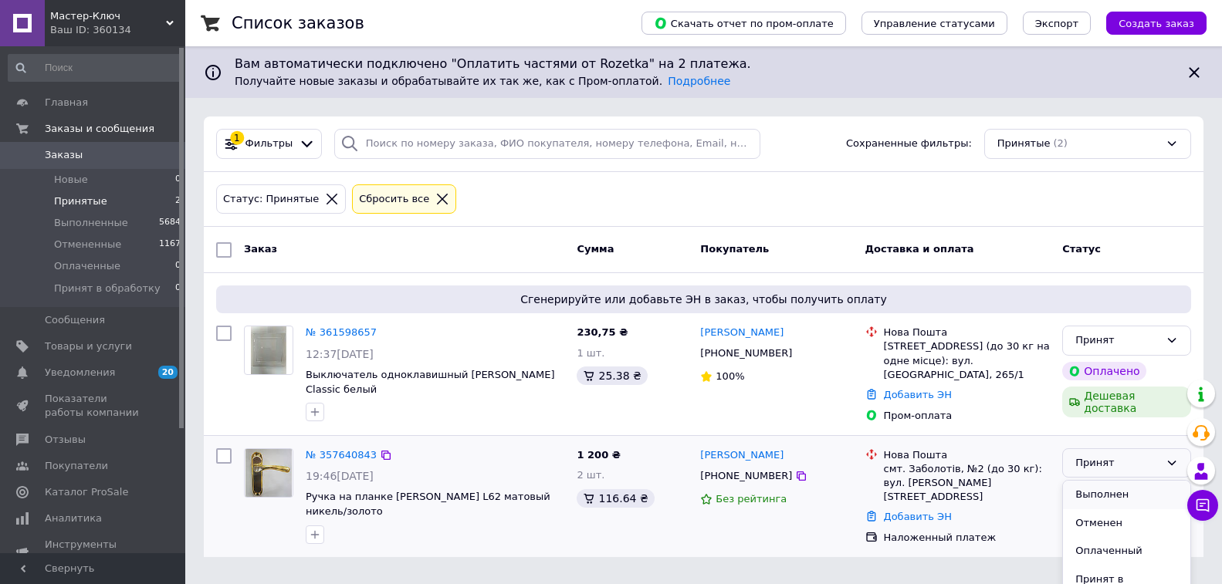
click at [1112, 496] on li "Выполнен" at bounding box center [1126, 495] width 127 height 29
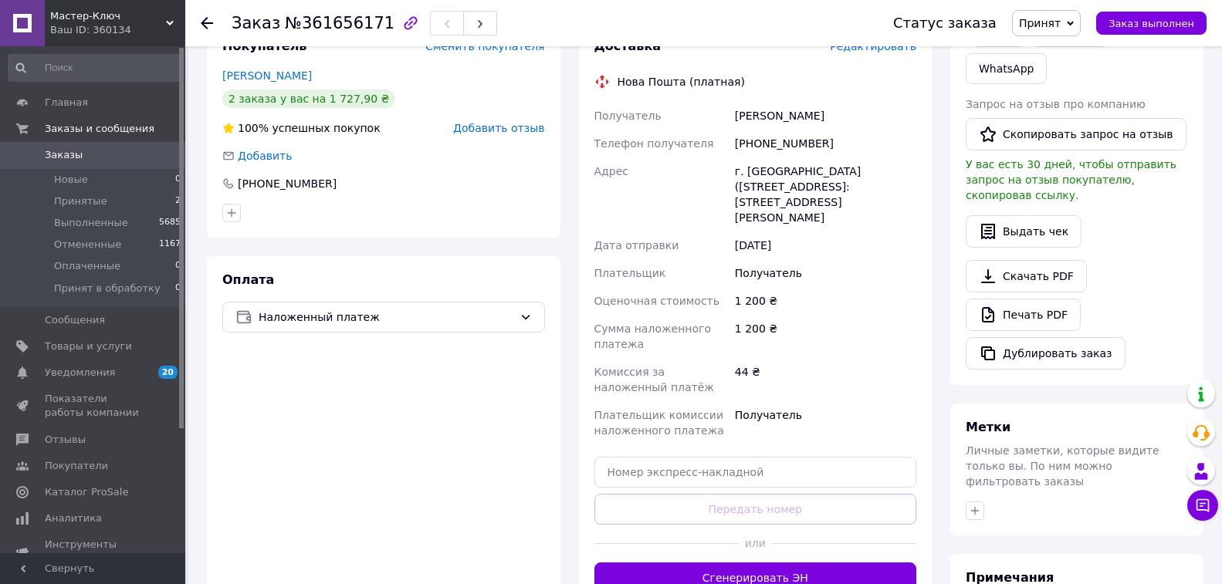
scroll to position [309, 0]
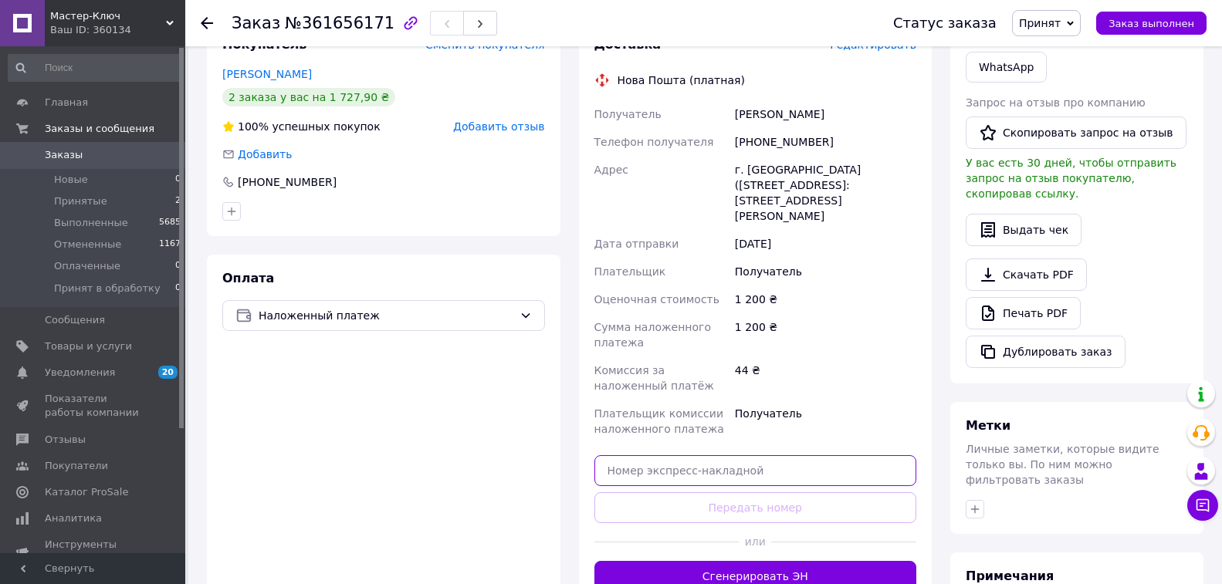
click at [632, 456] on input "text" at bounding box center [756, 471] width 323 height 31
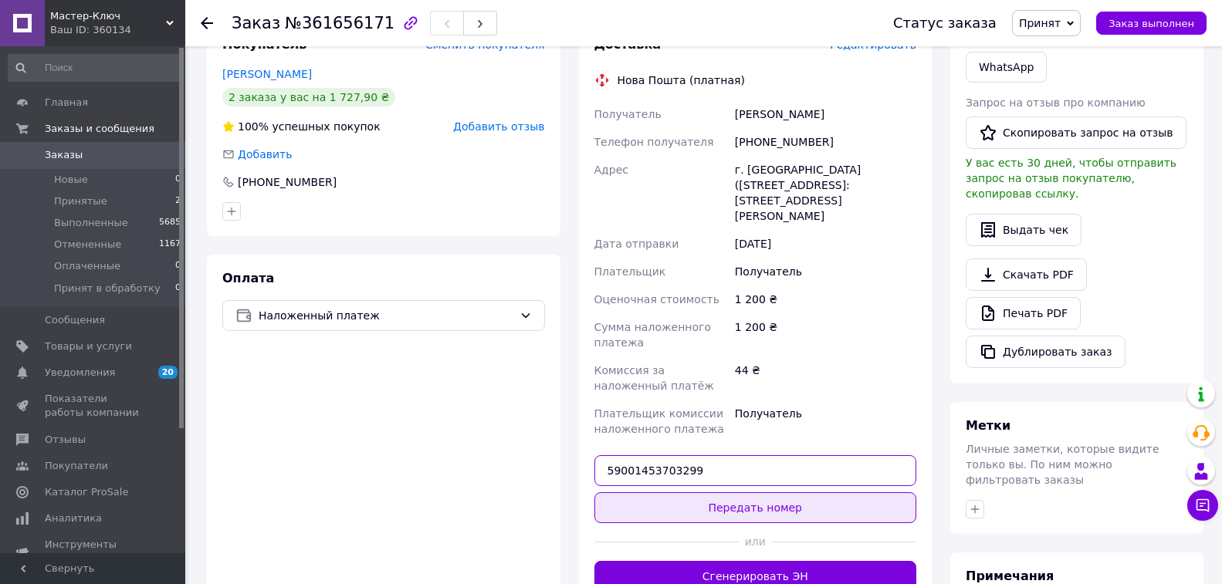
type input "59001453703299"
click at [730, 493] on button "Передать номер" at bounding box center [756, 508] width 323 height 31
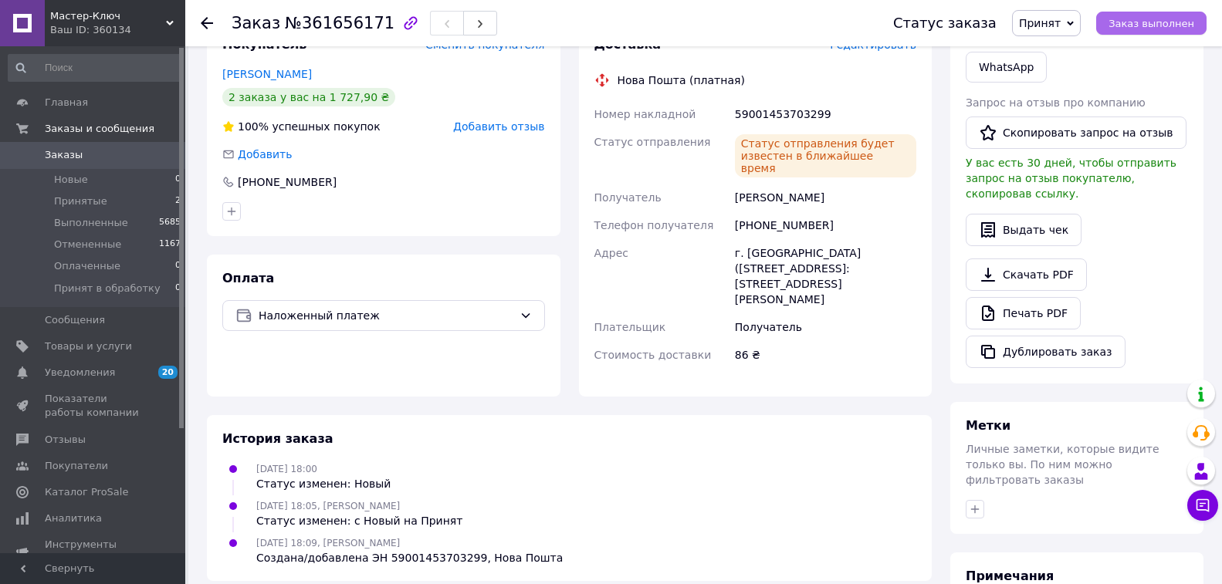
click at [1146, 21] on span "Заказ выполнен" at bounding box center [1152, 24] width 86 height 12
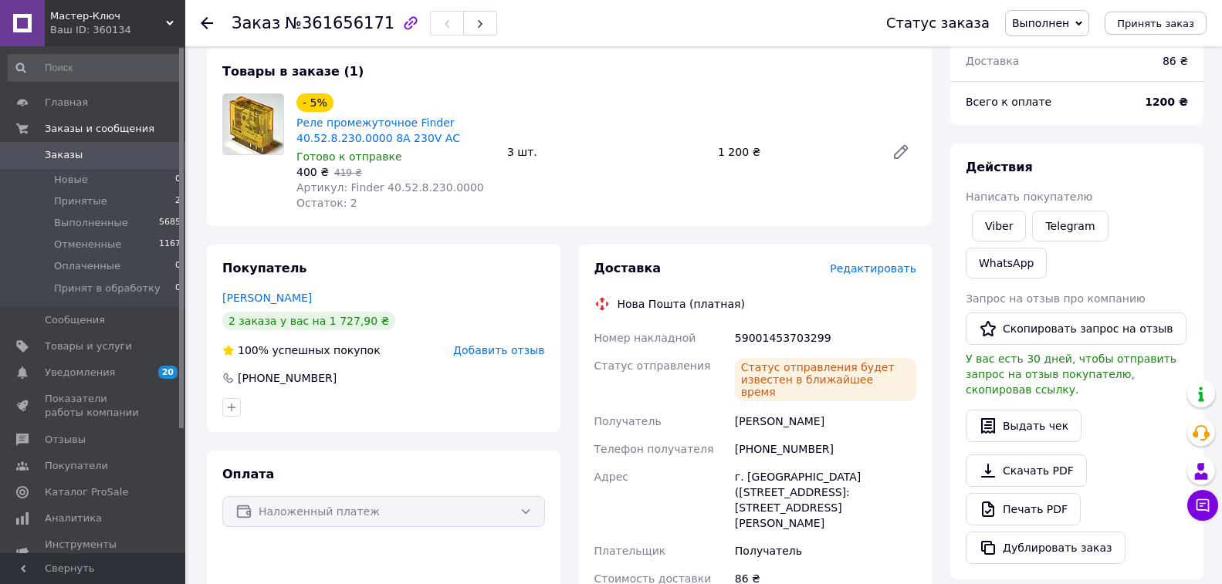
scroll to position [77, 0]
